Goal: Use online tool/utility: Utilize a website feature to perform a specific function

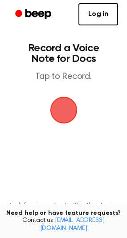
click at [63, 112] on span "button" at bounding box center [63, 110] width 33 height 33
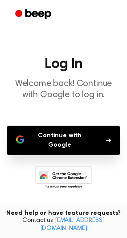
click at [54, 129] on button "Continue with Google" at bounding box center [63, 140] width 113 height 29
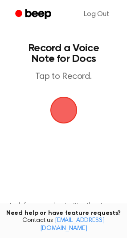
click at [64, 104] on span "button" at bounding box center [63, 110] width 42 height 42
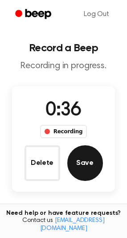
click at [88, 158] on button "Save" at bounding box center [85, 163] width 36 height 36
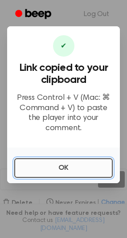
click at [103, 164] on button "OK" at bounding box center [63, 168] width 99 height 20
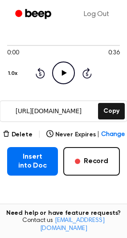
scroll to position [64, 0]
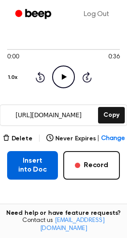
click at [34, 172] on button "Insert into Doc" at bounding box center [32, 165] width 51 height 29
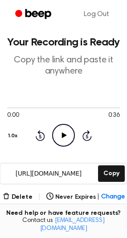
scroll to position [0, 0]
